Goal: Communication & Community: Answer question/provide support

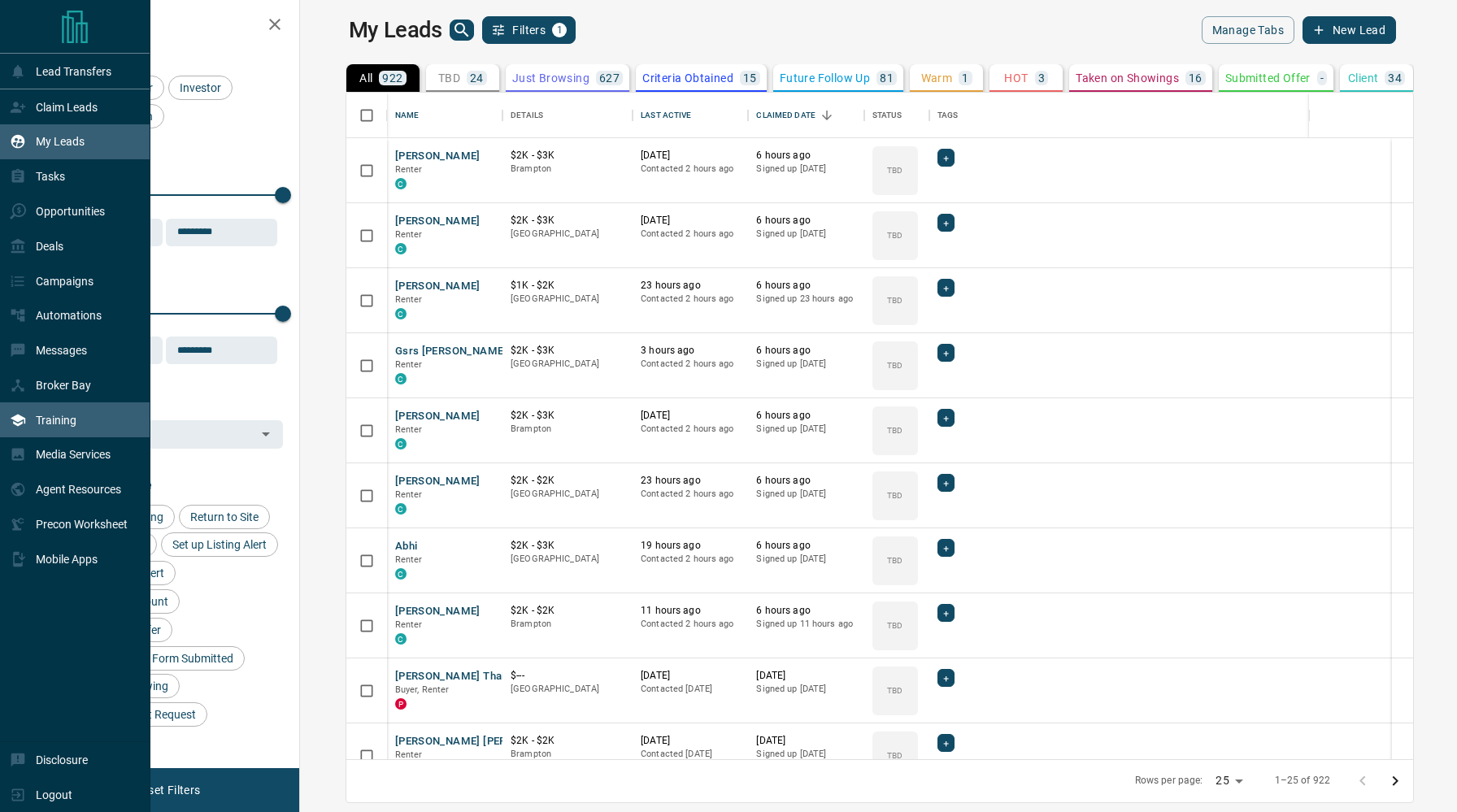
scroll to position [667, 1150]
click at [39, 364] on div "Messages" at bounding box center [48, 351] width 77 height 26
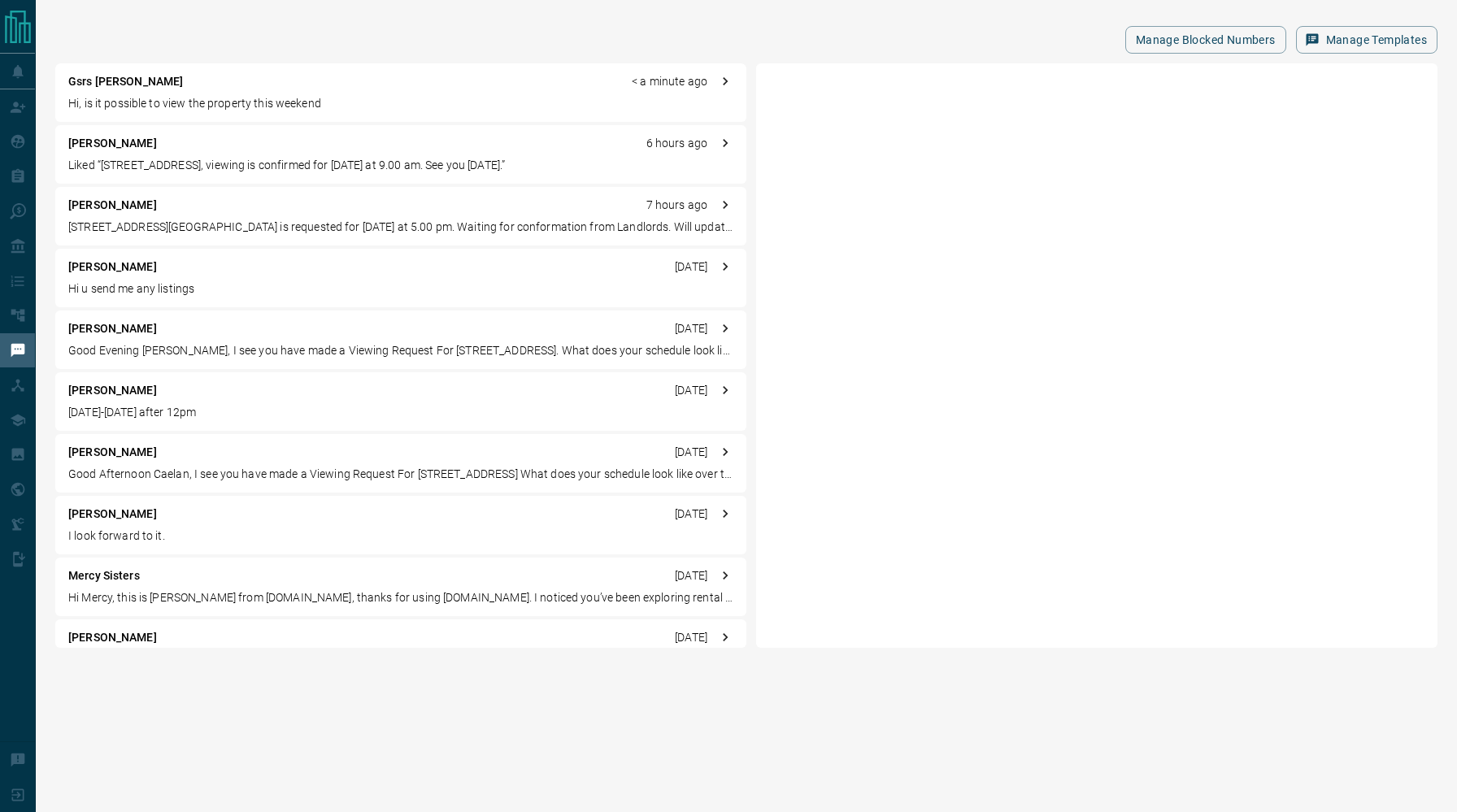
click at [289, 81] on div "Gsrs [PERSON_NAME] < a minute ago" at bounding box center [400, 82] width 665 height 17
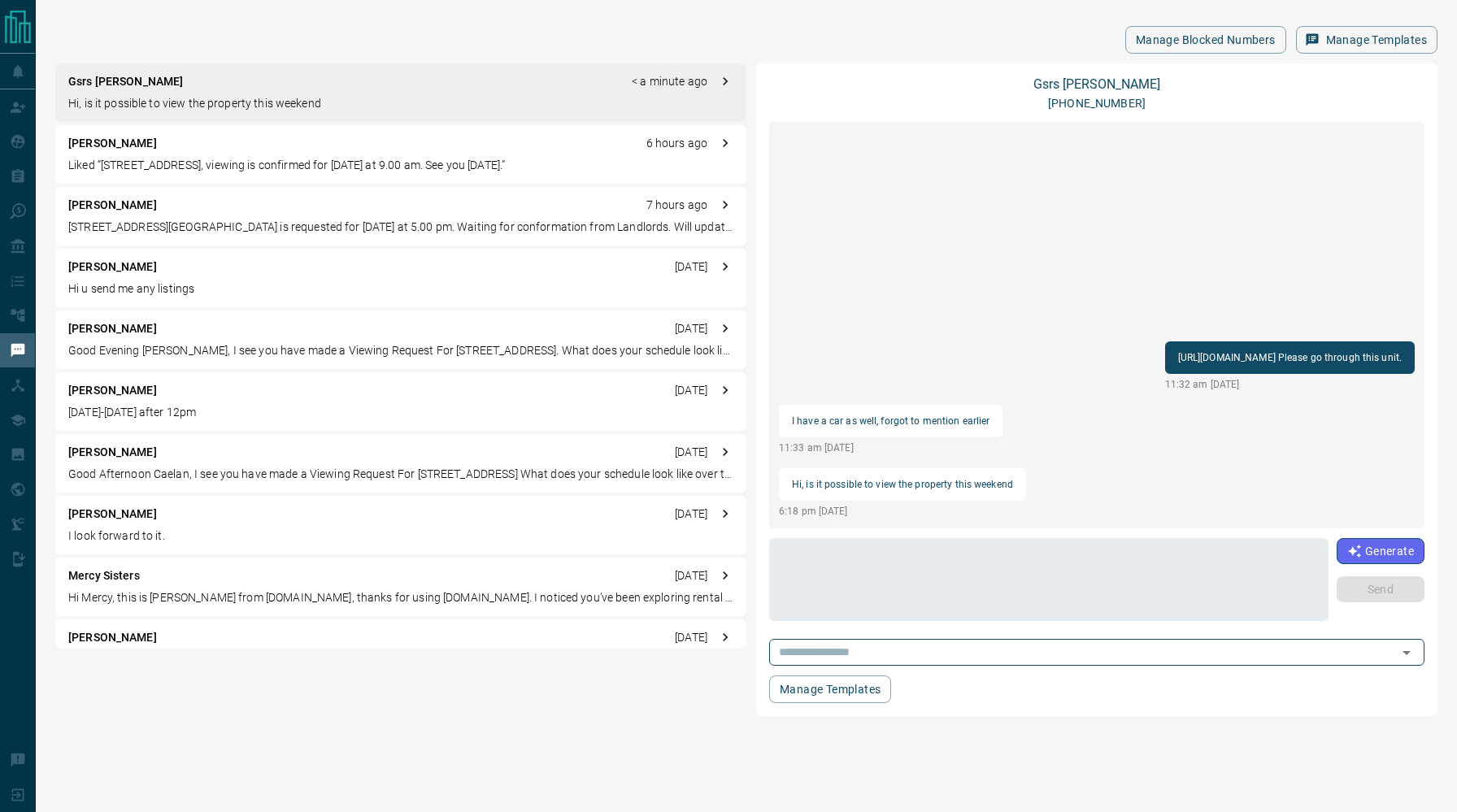
click at [1178, 357] on p "[URL][DOMAIN_NAME] Please go through this unit." at bounding box center [1289, 357] width 224 height 20
drag, startPoint x: 1277, startPoint y: 356, endPoint x: 902, endPoint y: 361, distance: 375.0
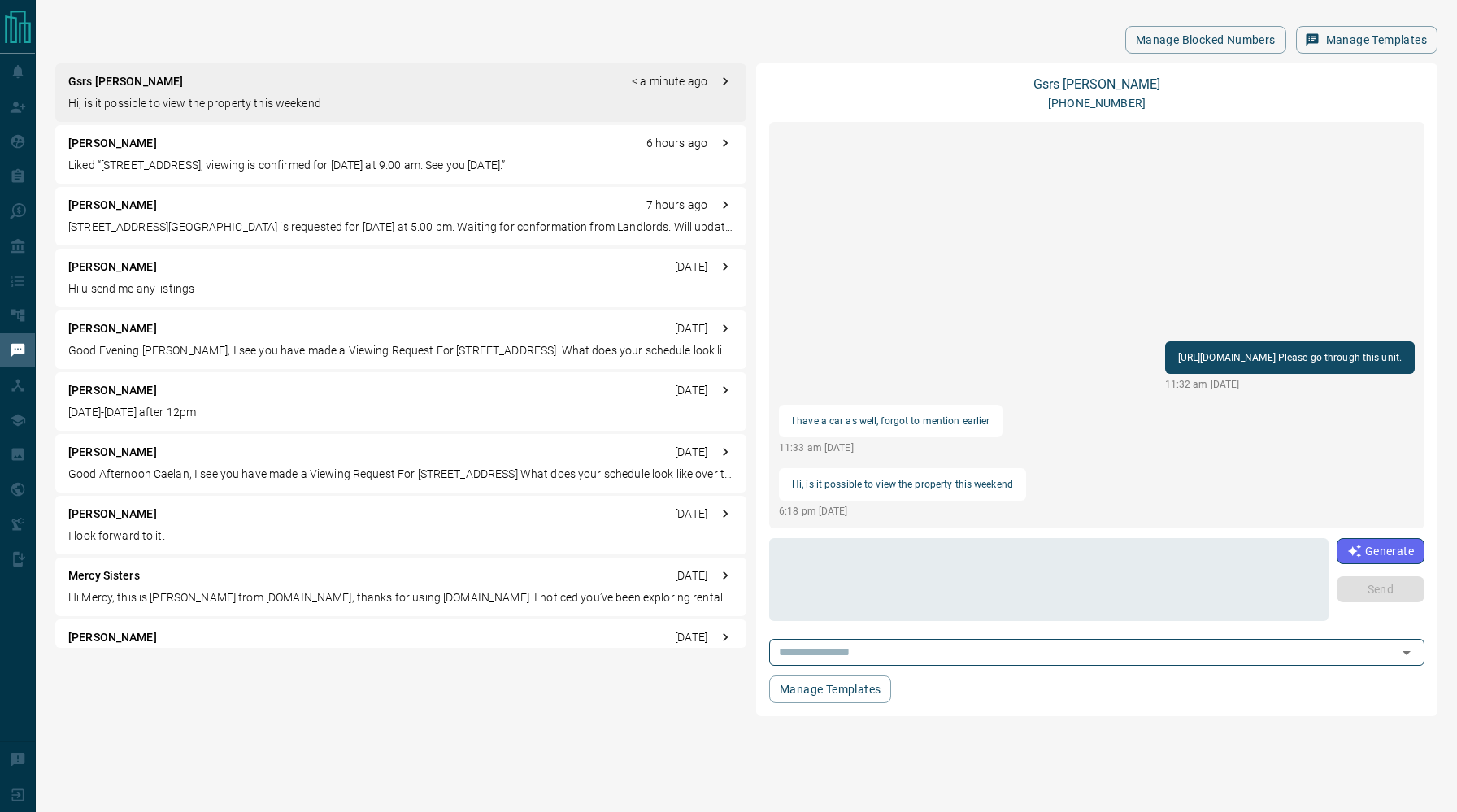
click at [1165, 361] on div "[URL][DOMAIN_NAME] Please go through this unit." at bounding box center [1289, 357] width 250 height 32
copy p "[URL][DOMAIN_NAME]"
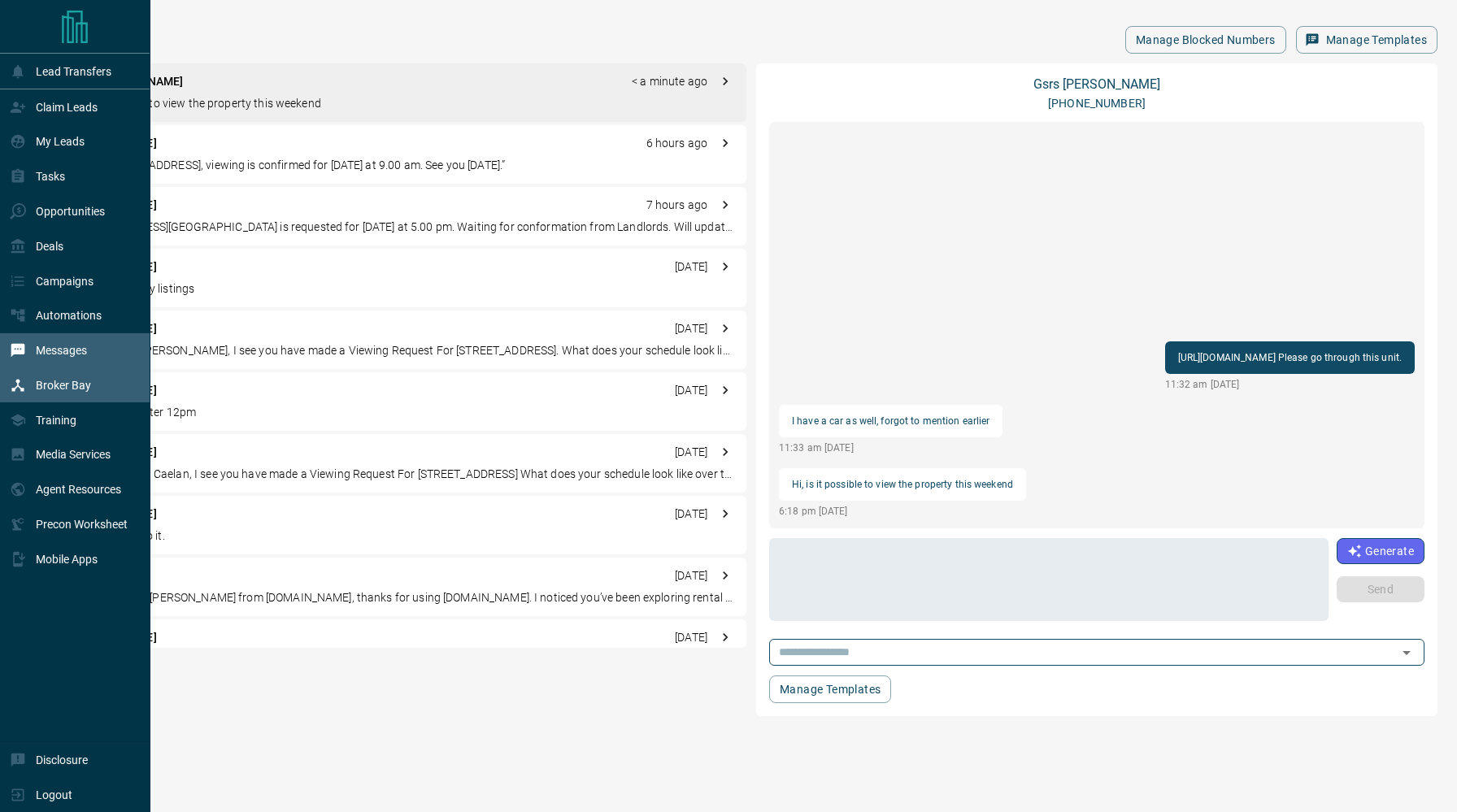
click at [56, 391] on p "Broker Bay" at bounding box center [63, 386] width 56 height 13
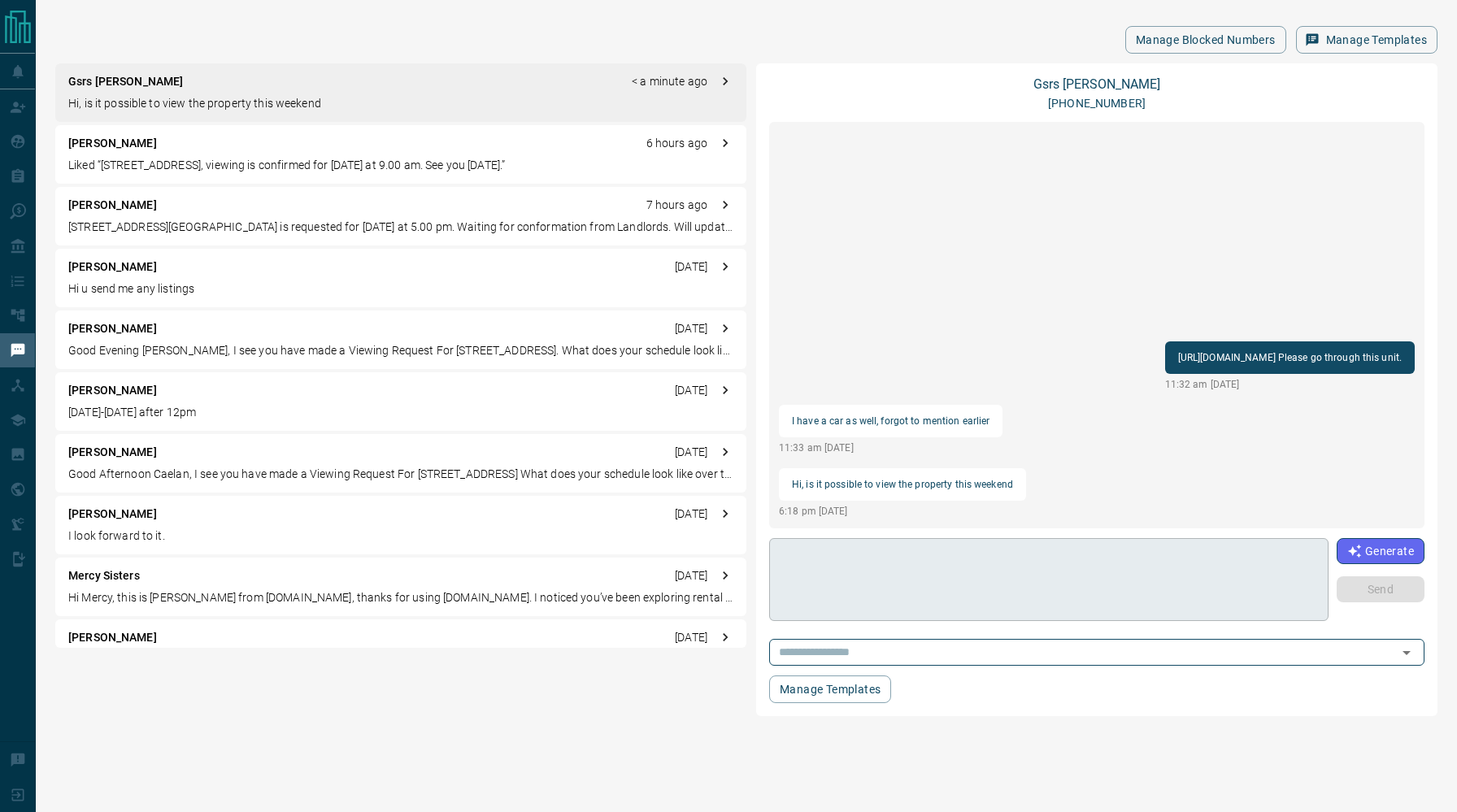
click at [938, 561] on textarea at bounding box center [1049, 579] width 537 height 69
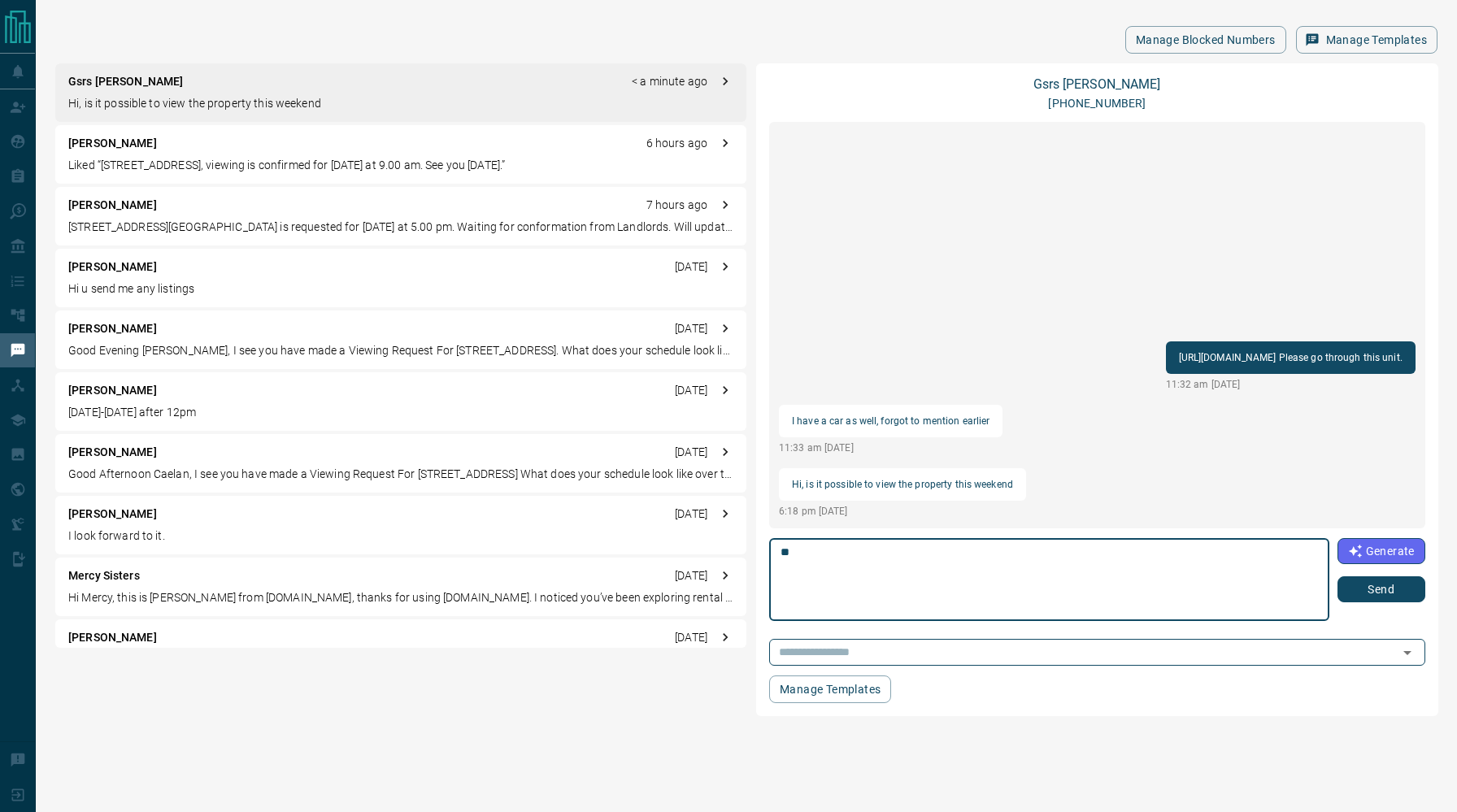
type textarea "*"
type textarea "**********"
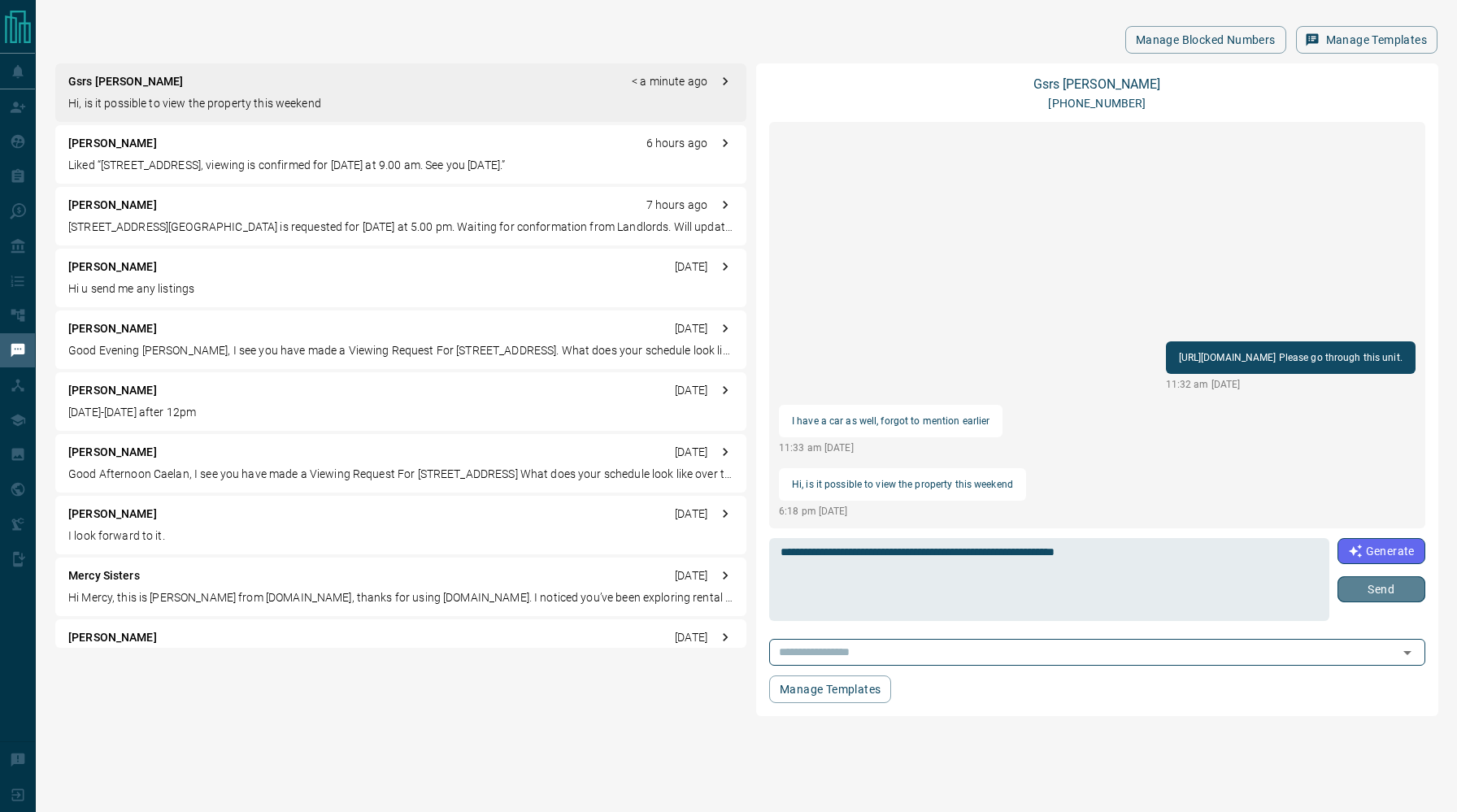
click at [1357, 594] on button "Send" at bounding box center [1381, 589] width 88 height 26
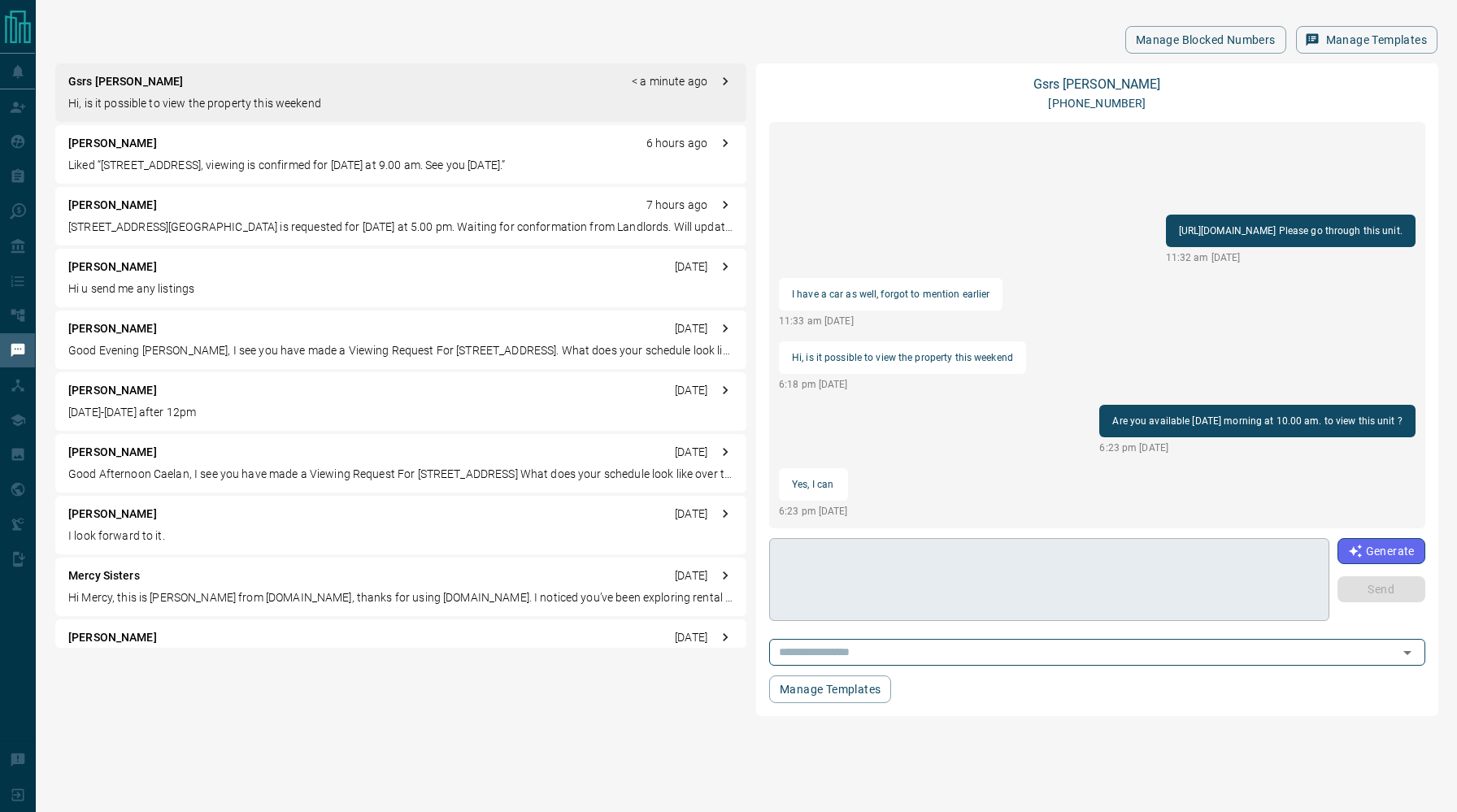
click at [1016, 568] on textarea at bounding box center [1050, 579] width 538 height 69
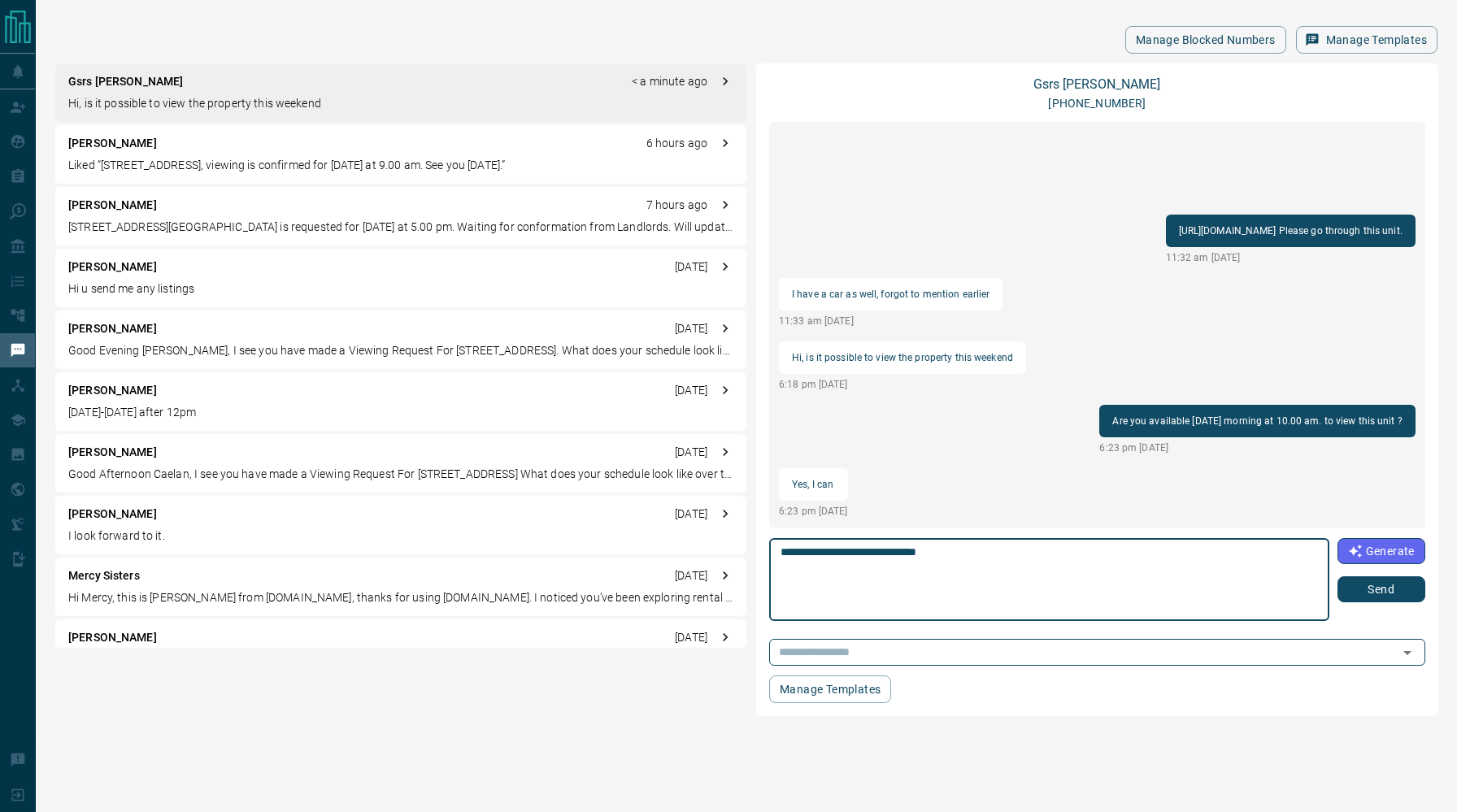
type textarea "**********"
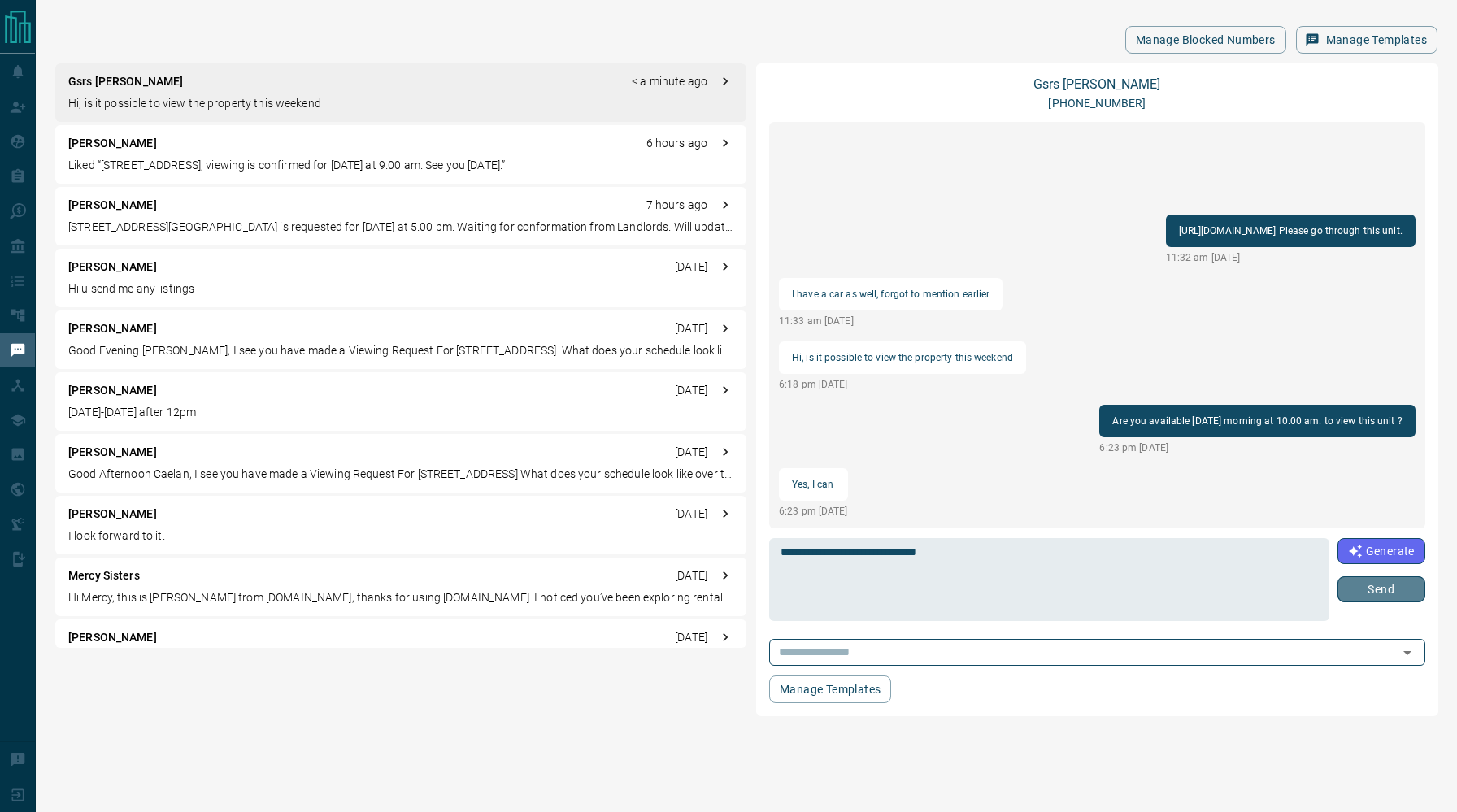
click at [1356, 593] on button "Send" at bounding box center [1381, 589] width 88 height 26
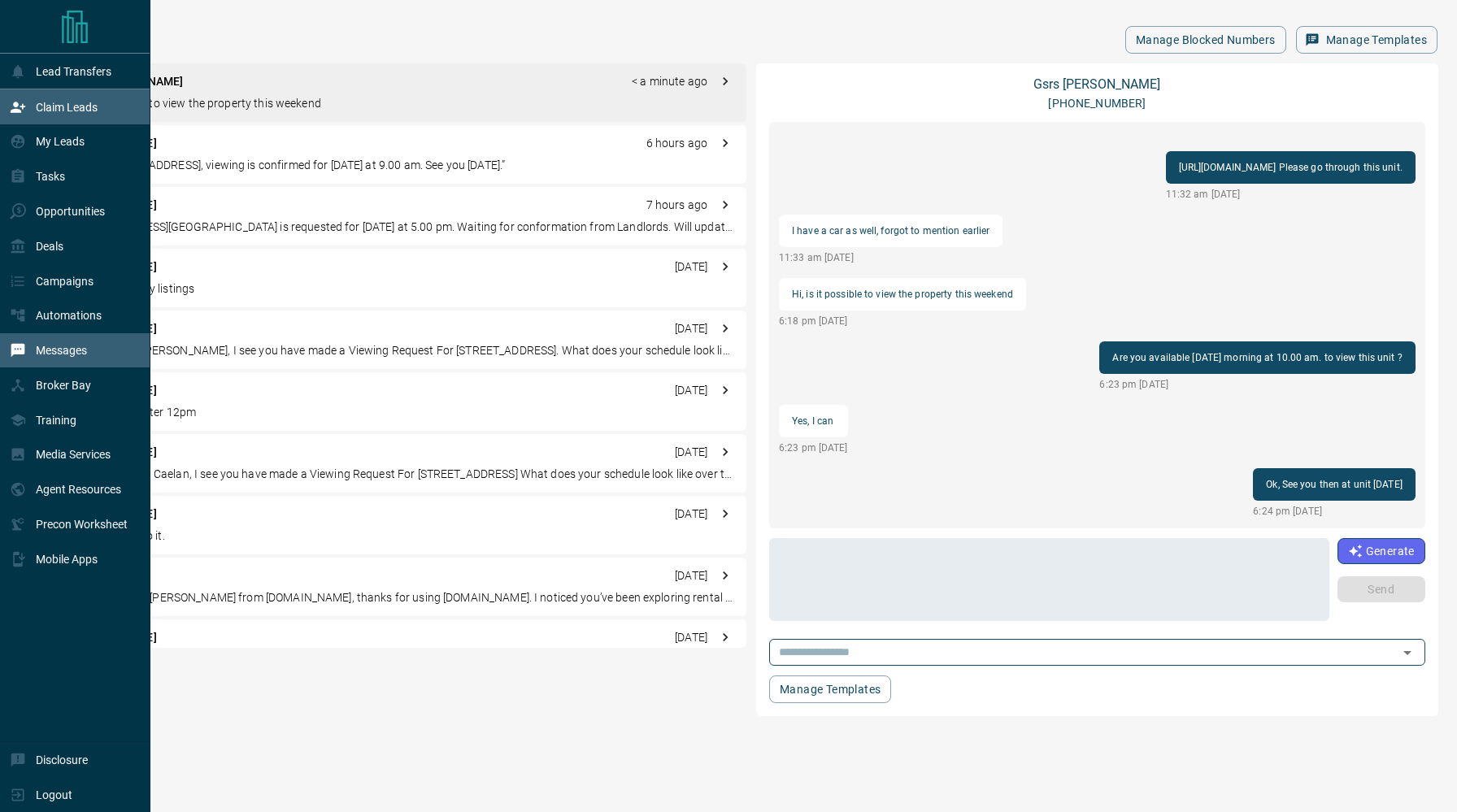
click at [31, 111] on div "Claim Leads" at bounding box center [53, 107] width 88 height 26
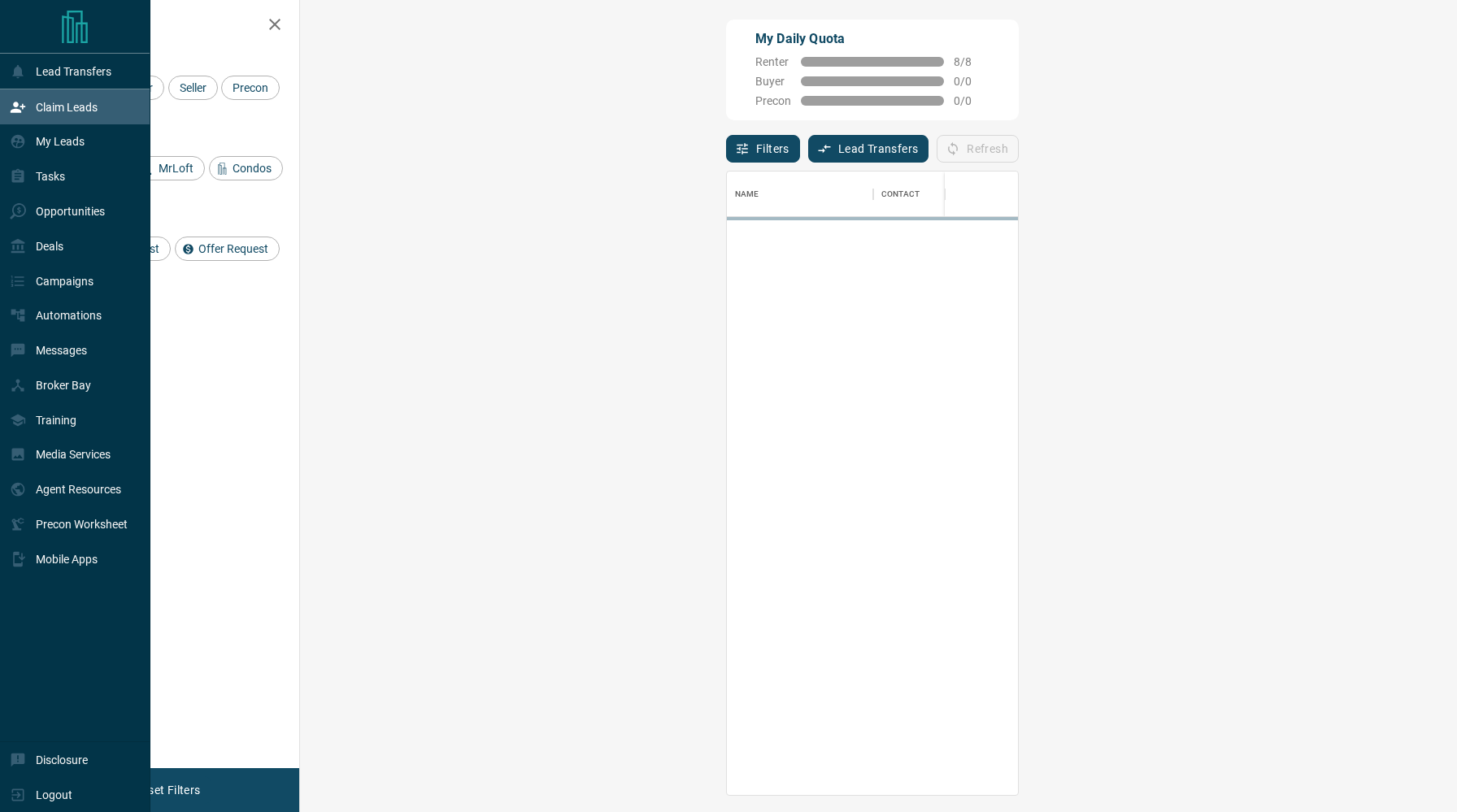
scroll to position [623, 1122]
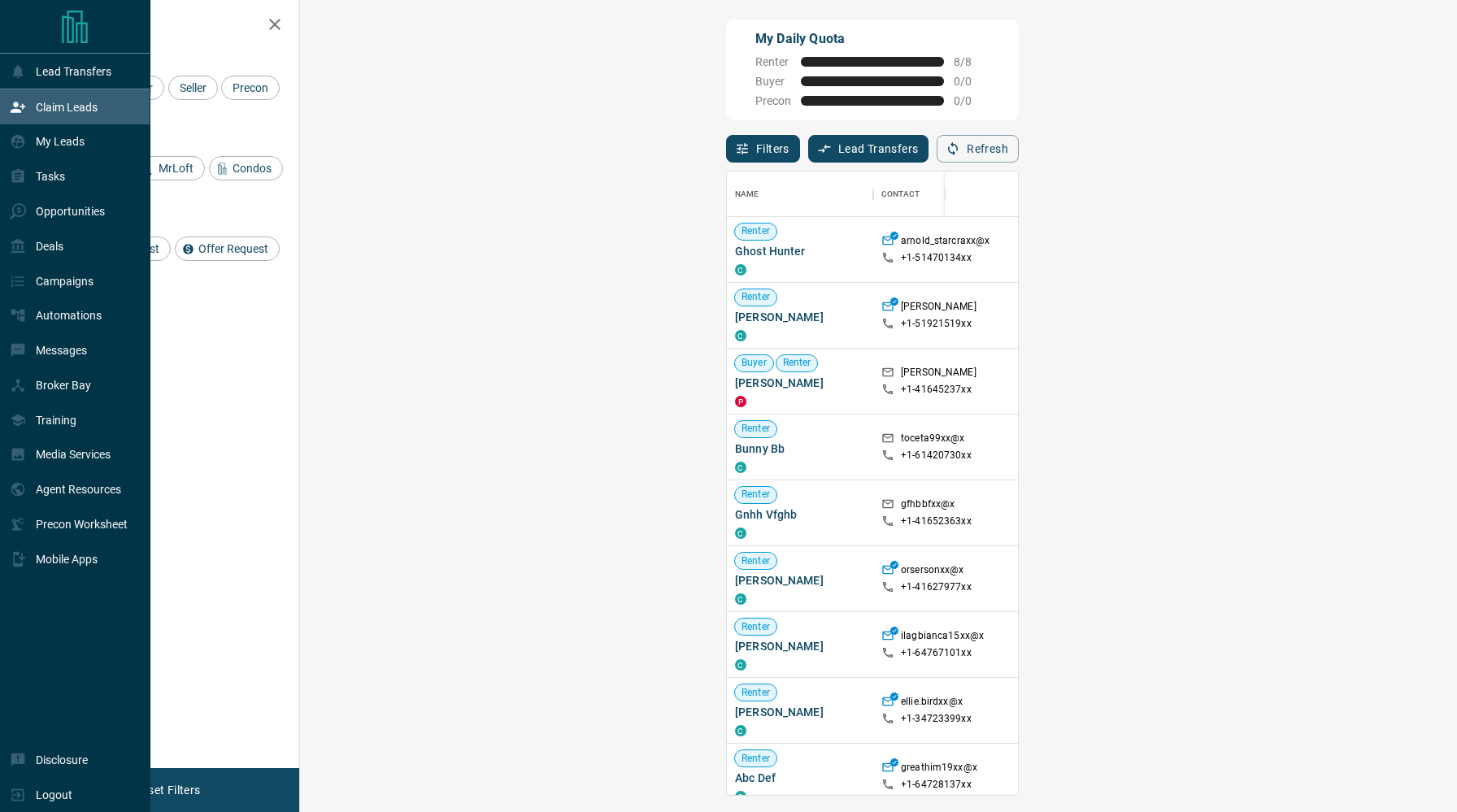
click at [53, 139] on p "My Leads" at bounding box center [60, 141] width 49 height 13
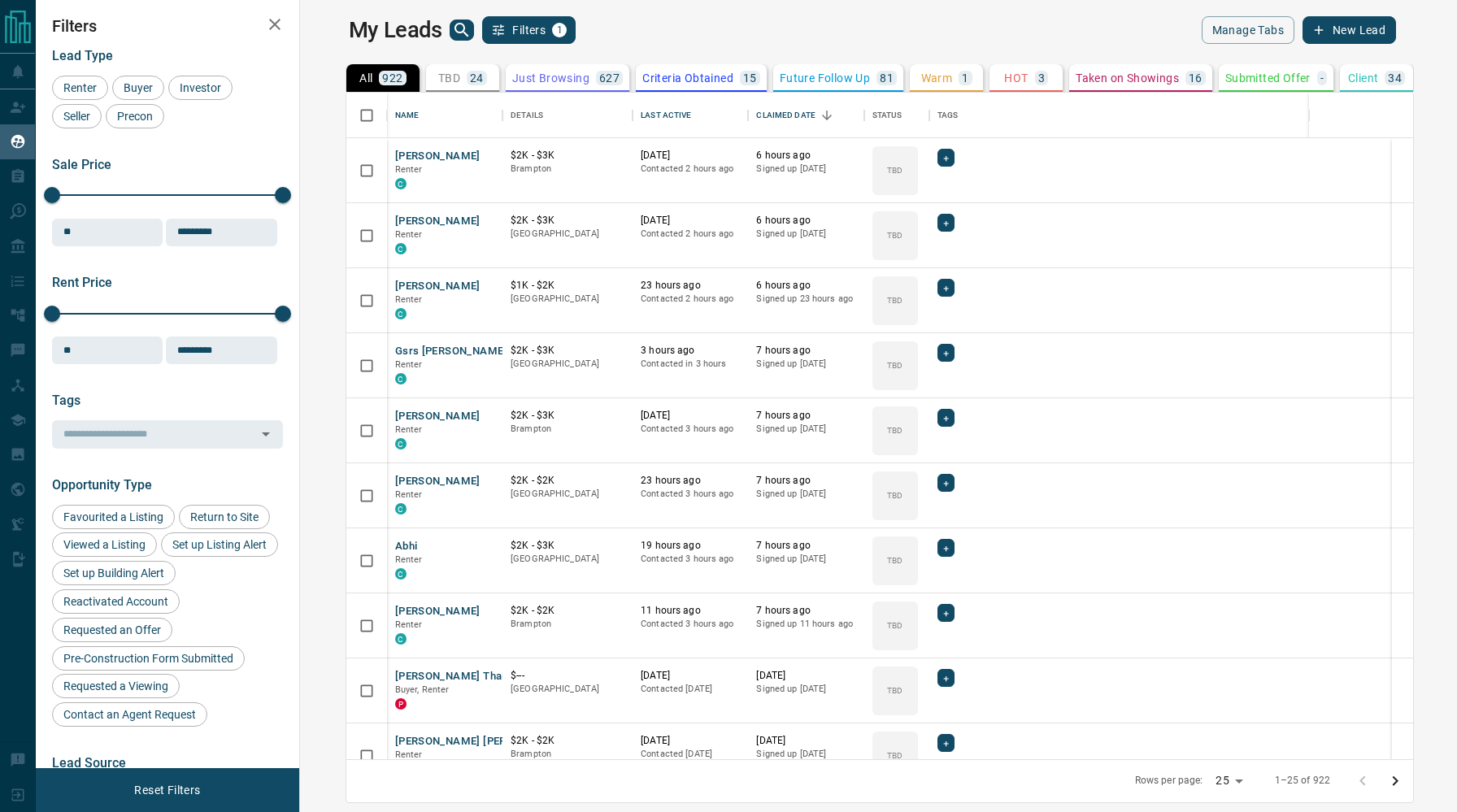
scroll to position [667, 1150]
click at [452, 24] on icon "search button" at bounding box center [461, 30] width 20 height 20
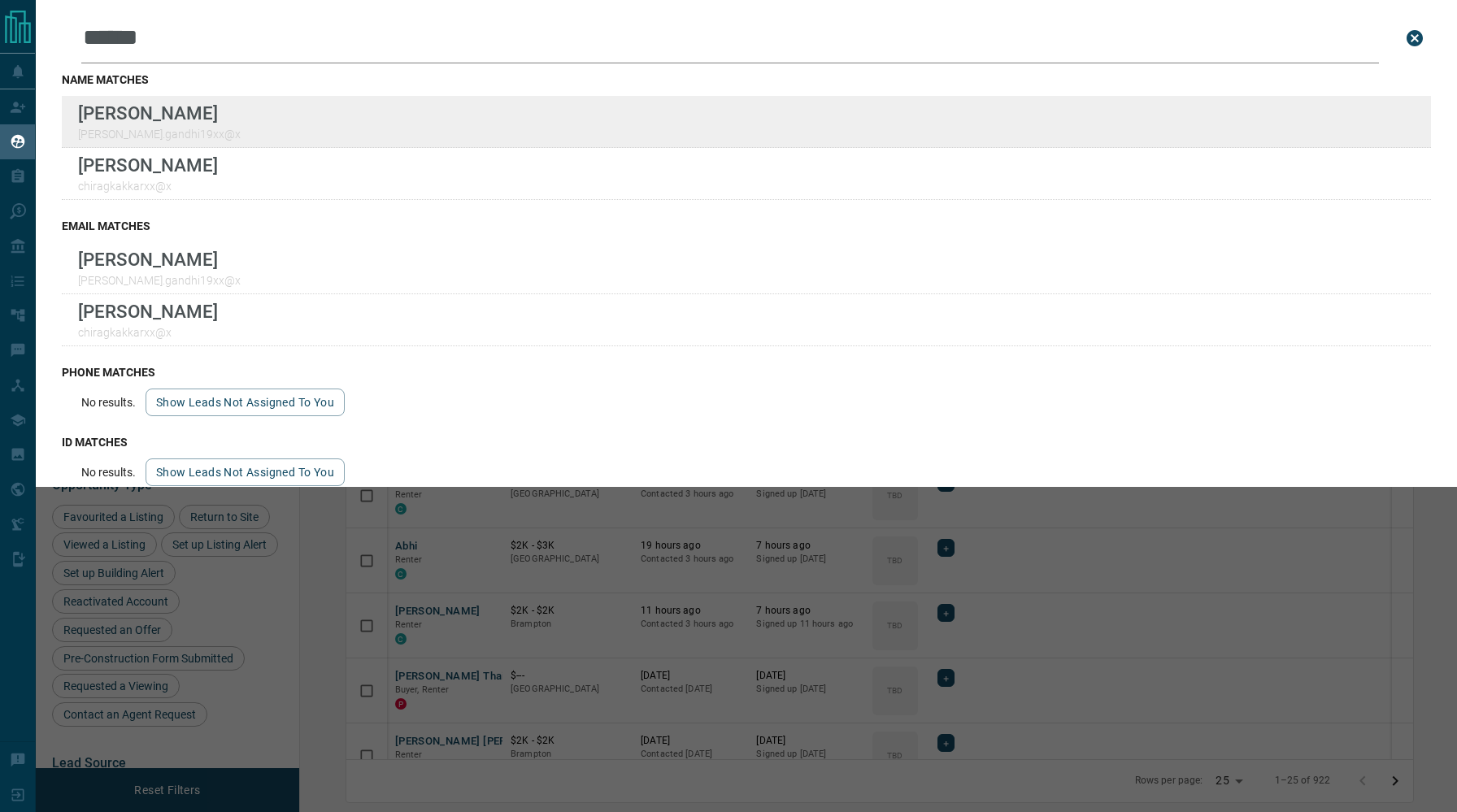
type input "******"
click at [0, 0] on div "Lead Transfers Claim Leads My Leads Tasks Opportunities Deals Campaigns Automat…" at bounding box center [728, 396] width 1457 height 792
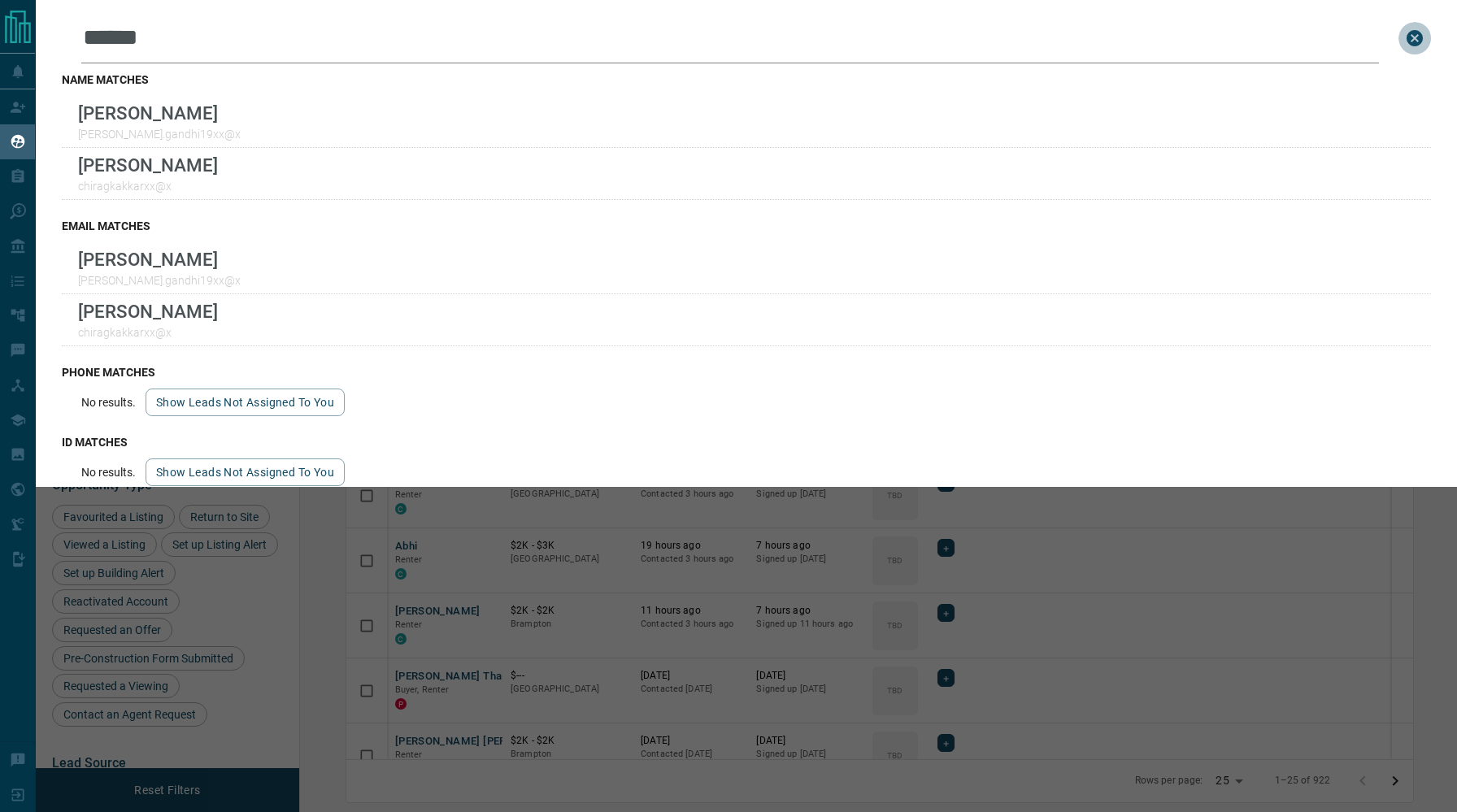
click at [1411, 43] on icon "close search bar" at bounding box center [1414, 38] width 16 height 16
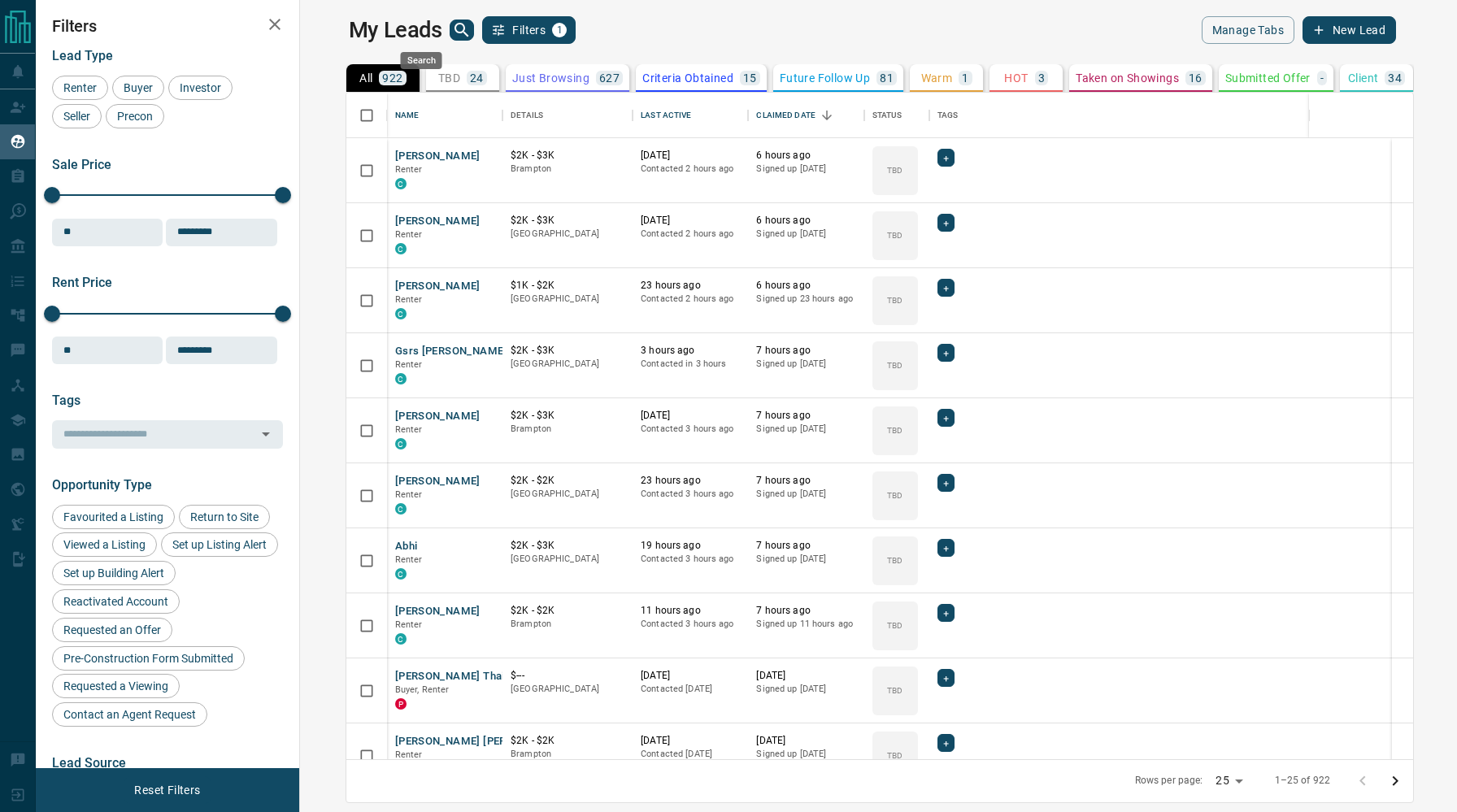
click at [452, 30] on icon "search button" at bounding box center [461, 30] width 20 height 20
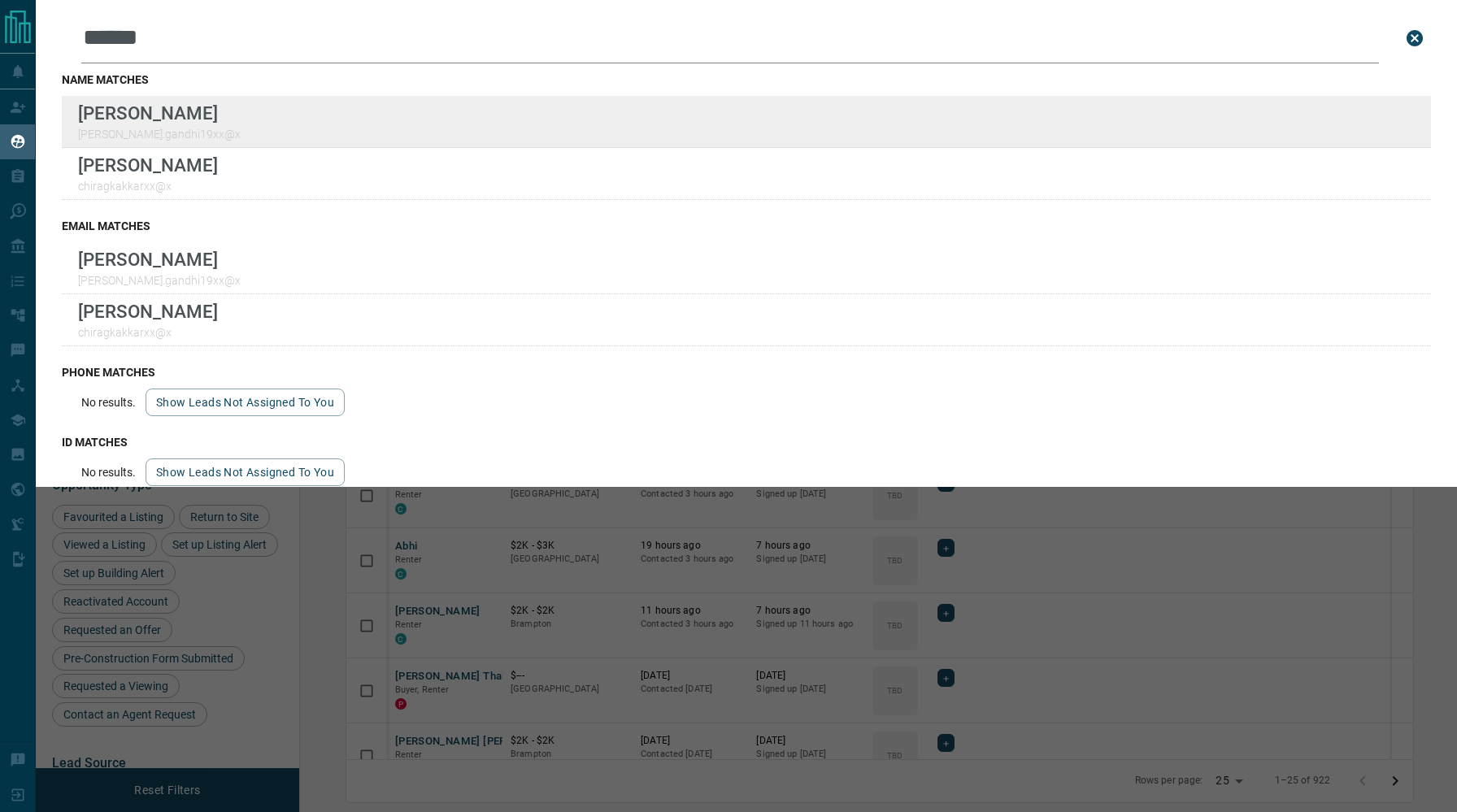
click at [0, 0] on div "Lead Transfers Claim Leads My Leads Tasks Opportunities Deals Campaigns Automat…" at bounding box center [728, 396] width 1457 height 792
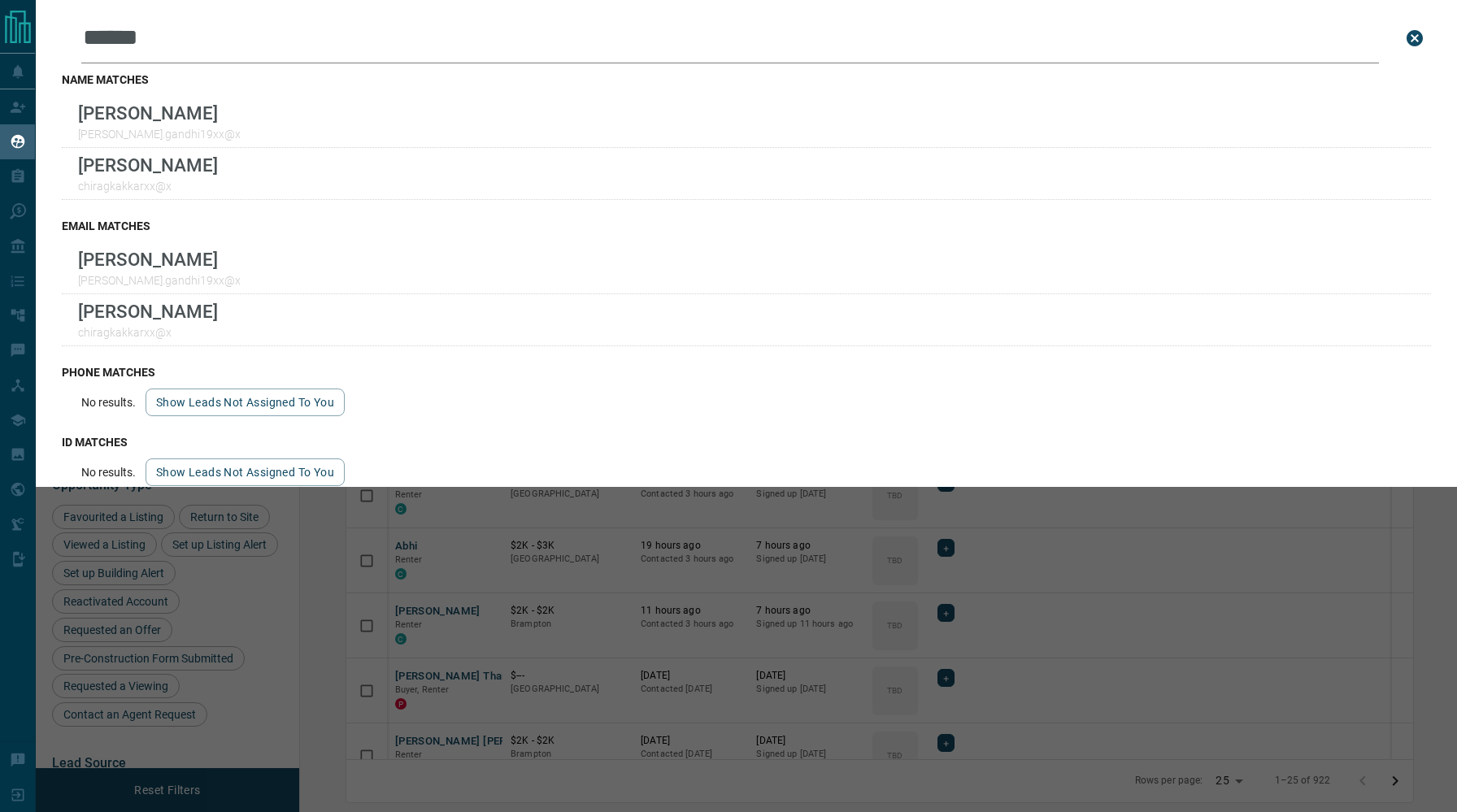
click at [546, 42] on input "******" at bounding box center [730, 38] width 1298 height 50
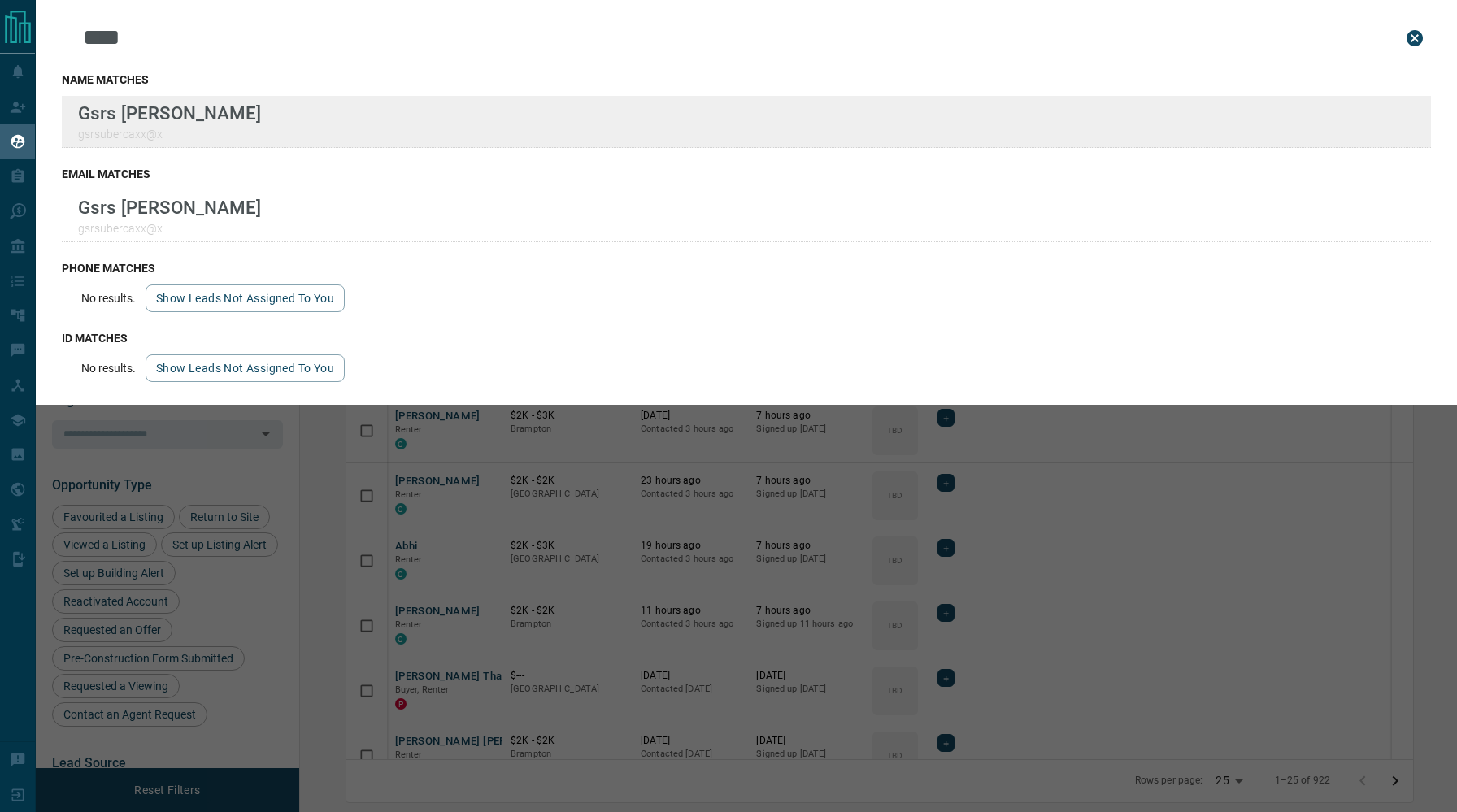
type input "****"
click at [0, 0] on div "Lead Transfers Claim Leads My Leads Tasks Opportunities Deals Campaigns Automat…" at bounding box center [728, 396] width 1457 height 792
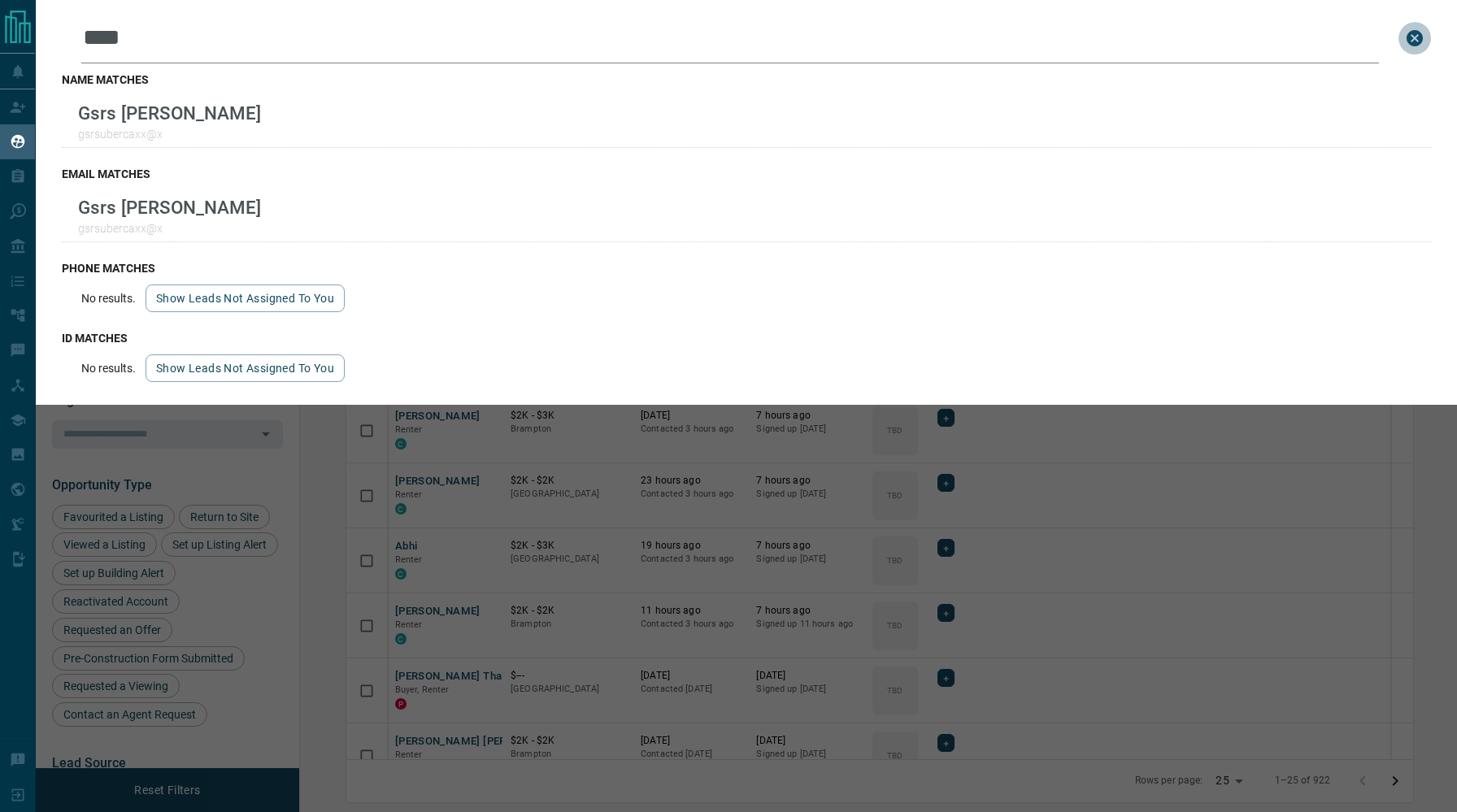
click at [1412, 37] on icon "close search bar" at bounding box center [1415, 38] width 20 height 20
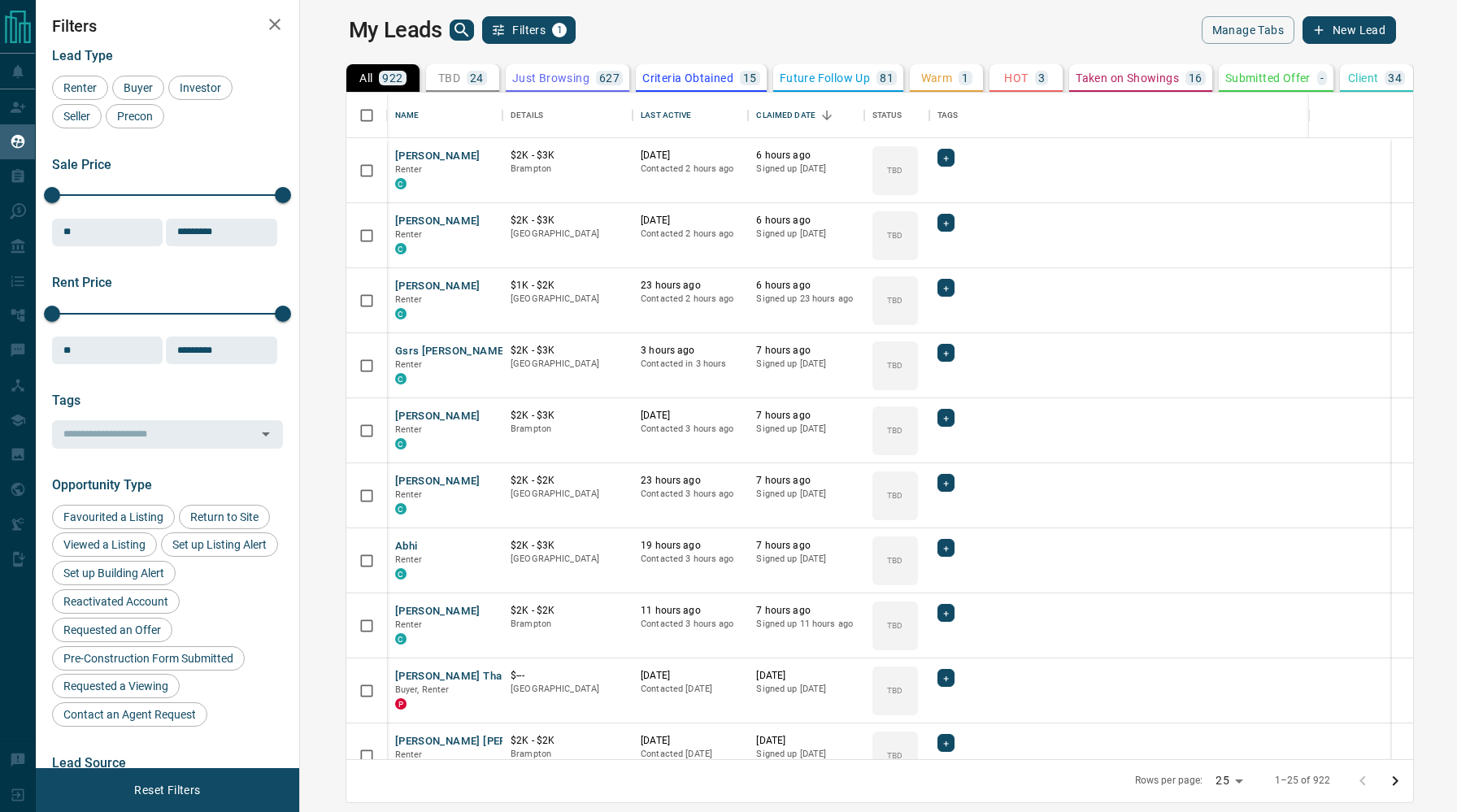
click at [1389, 62] on div "All 922 TBD 24 Do Not Contact - Not Responsive 121 Bogus - Just Browsing 627 Cr…" at bounding box center [872, 415] width 1083 height 720
click at [1080, 75] on p "Taken on Showings" at bounding box center [1126, 78] width 103 height 11
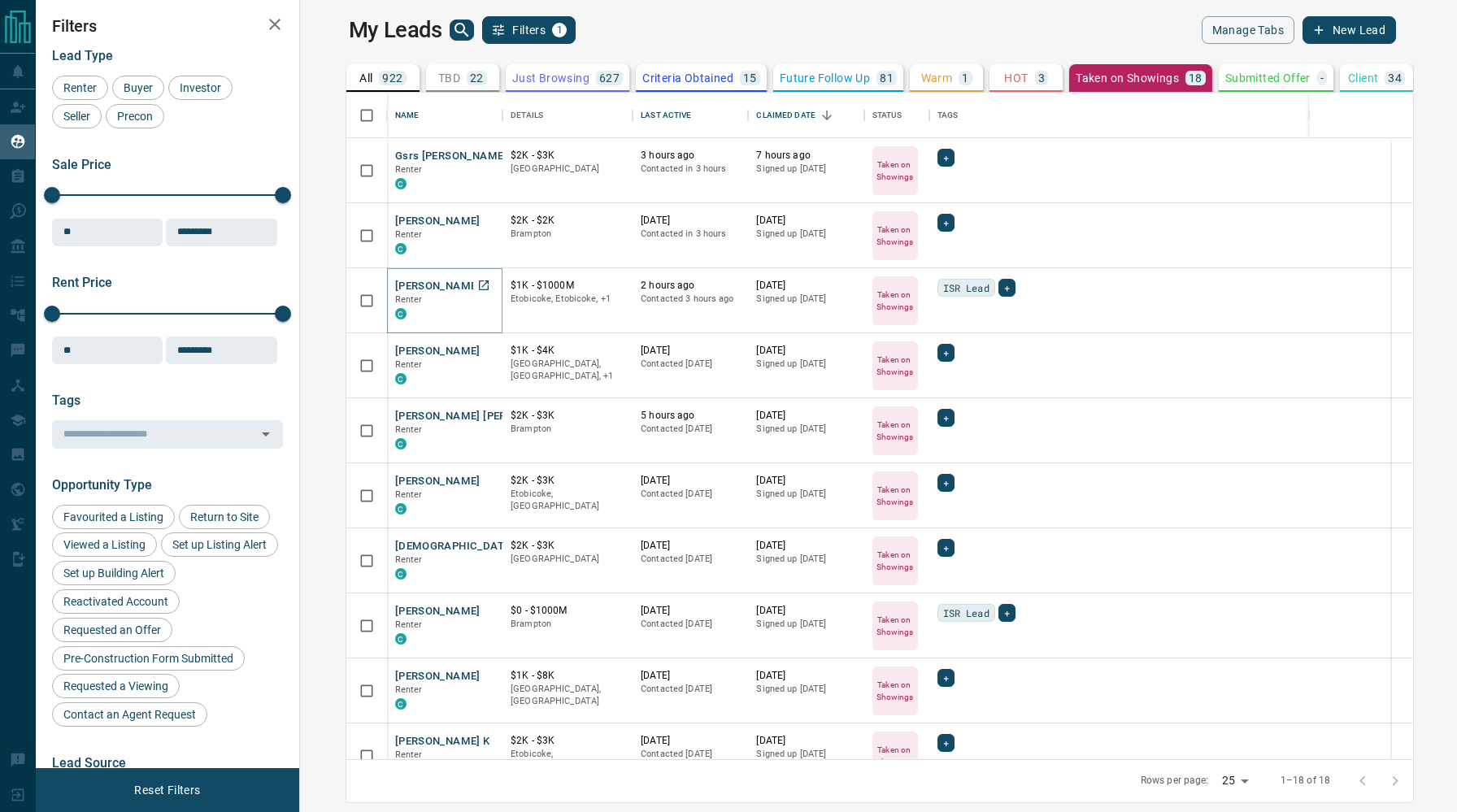
click at [416, 291] on button "[PERSON_NAME]" at bounding box center [438, 287] width 86 height 15
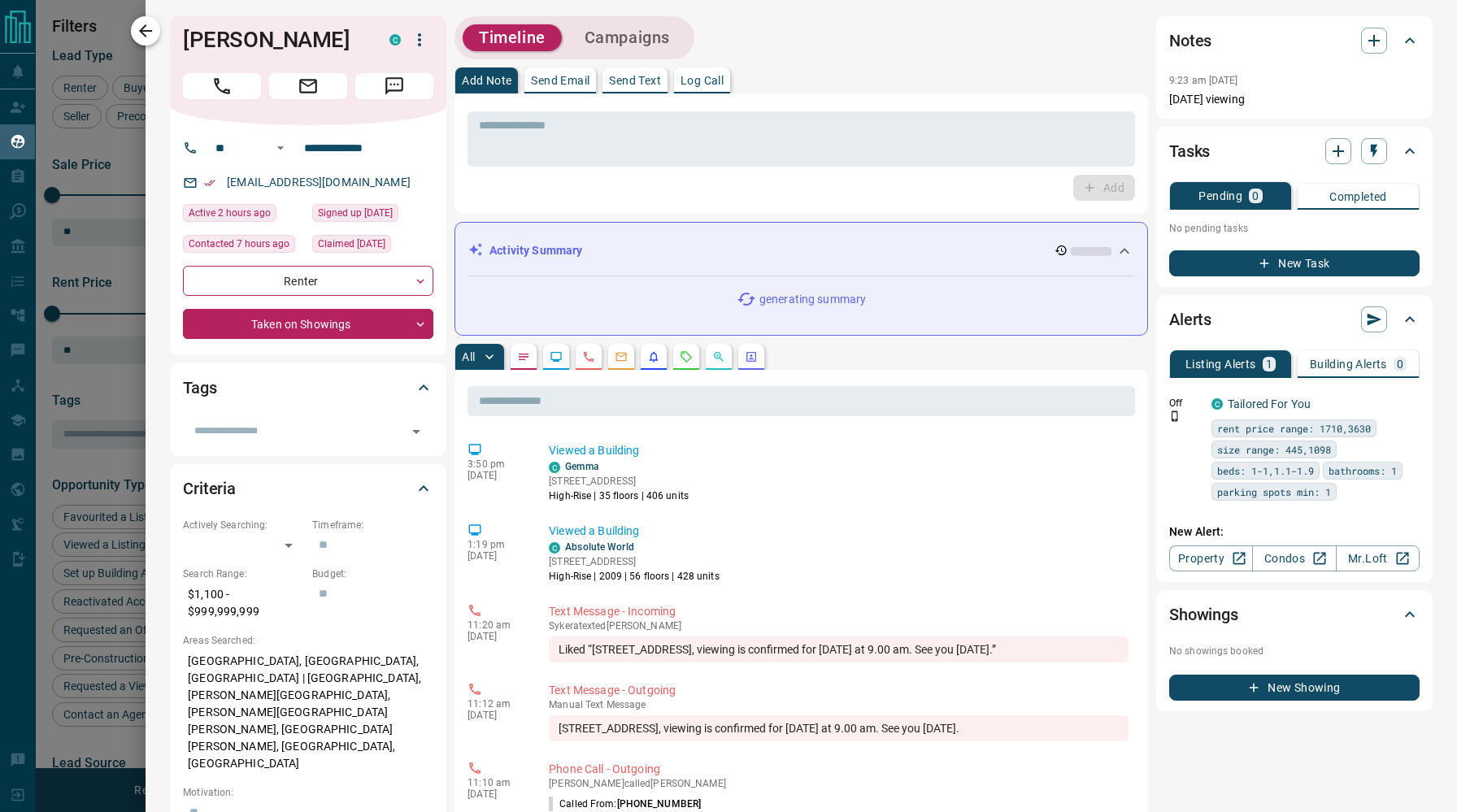
click at [146, 32] on icon "button" at bounding box center [145, 30] width 20 height 20
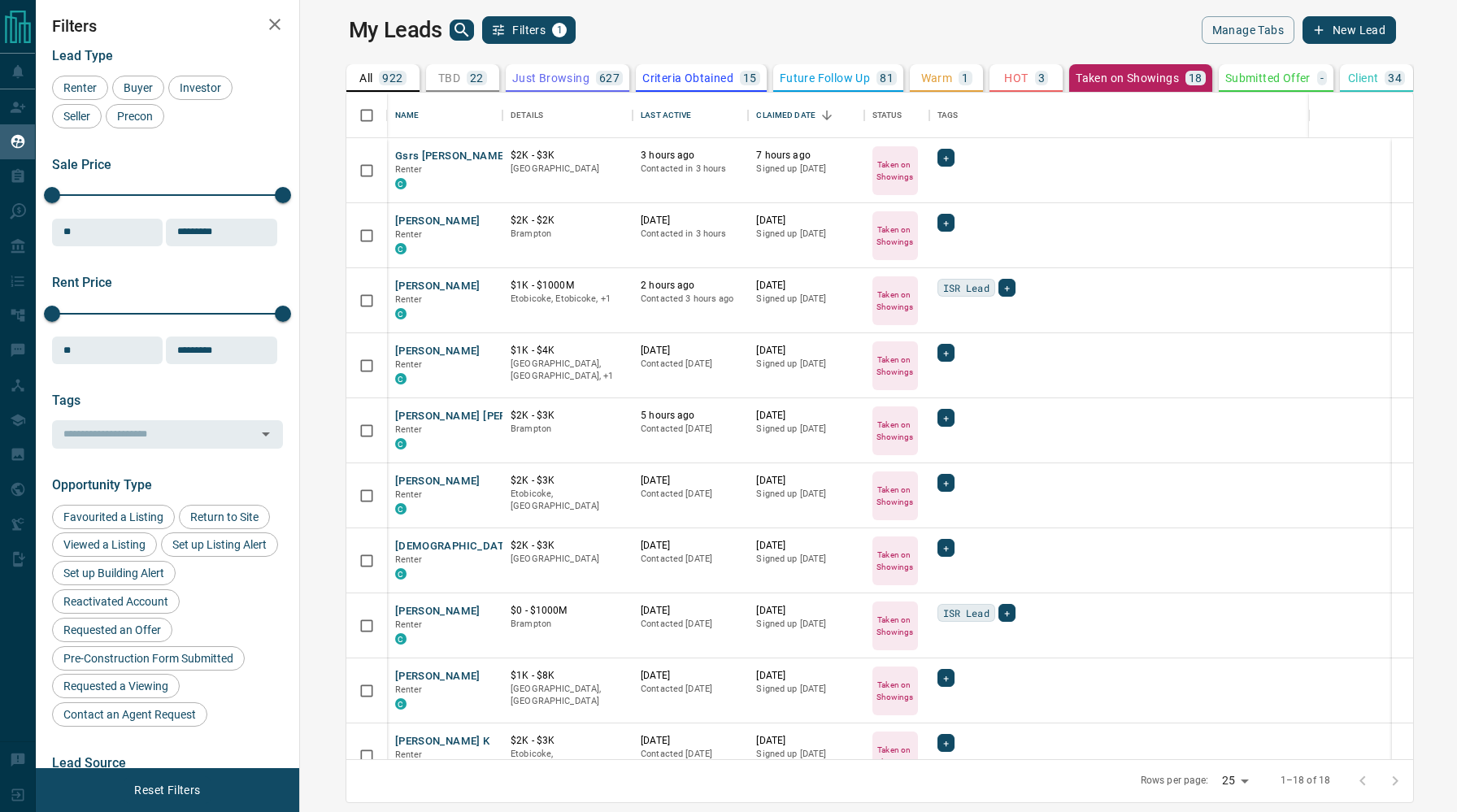
click at [728, 41] on div "My Leads Filters 1" at bounding box center [610, 29] width 523 height 27
